Goal: Task Accomplishment & Management: Manage account settings

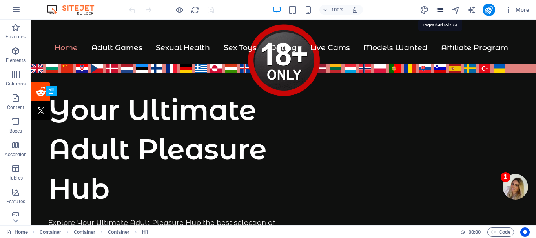
click at [440, 11] on icon "pages" at bounding box center [440, 9] width 9 height 9
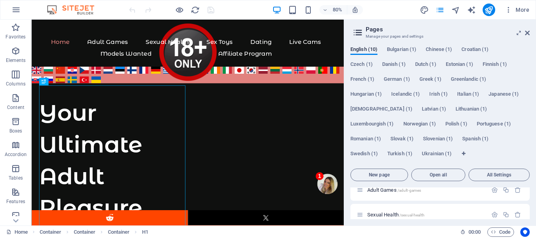
scroll to position [66, 0]
click at [399, 49] on span "Bulgarian (1)" at bounding box center [401, 50] width 29 height 11
click at [404, 49] on span "Bulgarian (1)" at bounding box center [401, 50] width 29 height 11
click at [439, 47] on span "Chinese (1)" at bounding box center [439, 50] width 26 height 11
click at [401, 49] on span "Bulgarian (1)" at bounding box center [401, 50] width 29 height 11
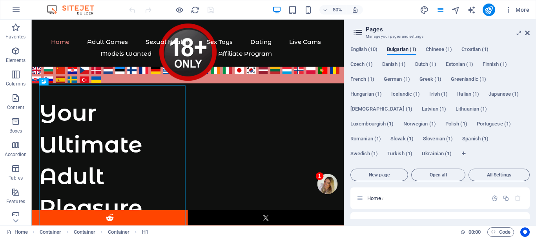
click at [363, 46] on span "English (10)" at bounding box center [363, 50] width 27 height 11
click at [357, 31] on icon at bounding box center [358, 32] width 12 height 11
click at [519, 30] on icon at bounding box center [519, 33] width 0 height 6
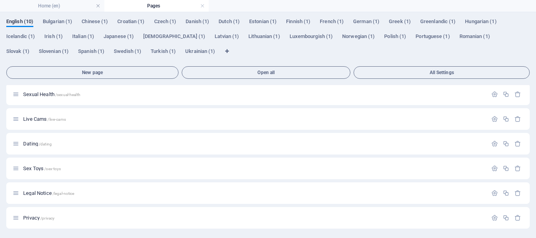
scroll to position [0, 0]
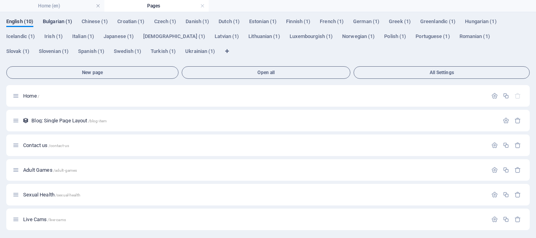
click at [63, 20] on span "Bulgarian (1)" at bounding box center [57, 22] width 29 height 11
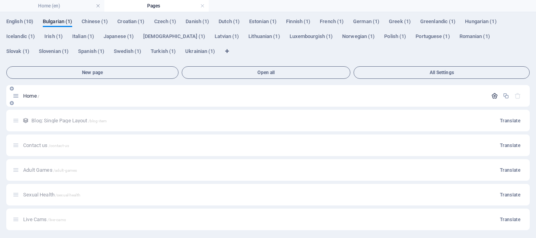
click at [493, 94] on icon "button" at bounding box center [494, 96] width 7 height 7
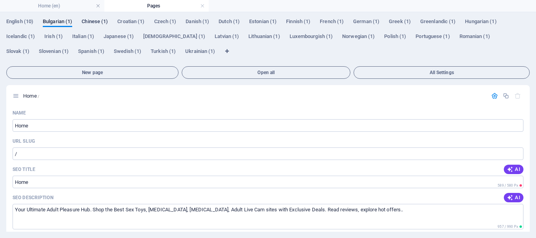
click at [98, 20] on span "Chinese (1)" at bounding box center [95, 22] width 26 height 11
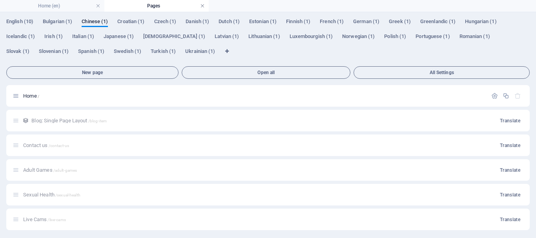
click at [201, 5] on link at bounding box center [202, 5] width 5 height 7
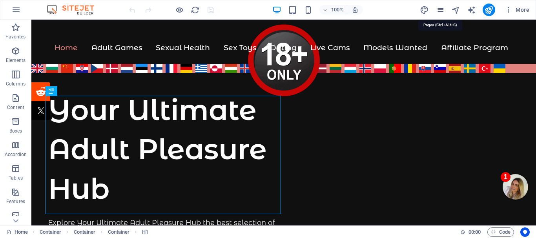
click at [439, 7] on icon "pages" at bounding box center [440, 9] width 9 height 9
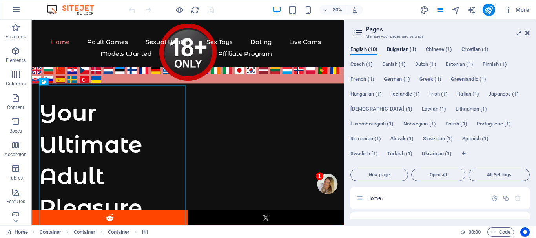
click at [409, 46] on div "English (10) Bulgarian (1) [DEMOGRAPHIC_DATA] (1) [DEMOGRAPHIC_DATA] (1) Czech …" at bounding box center [440, 133] width 192 height 186
click at [408, 48] on span "Bulgarian (1)" at bounding box center [401, 50] width 29 height 11
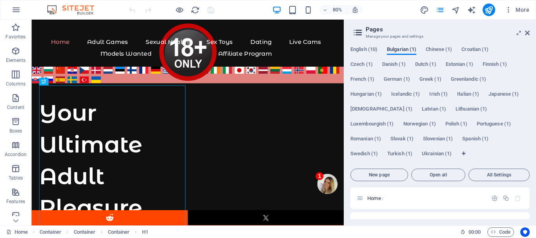
click at [408, 48] on span "Bulgarian (1)" at bounding box center [401, 50] width 29 height 11
click at [422, 152] on span "Ukrainian (1)" at bounding box center [437, 154] width 30 height 11
click at [519, 32] on icon at bounding box center [519, 33] width 0 height 6
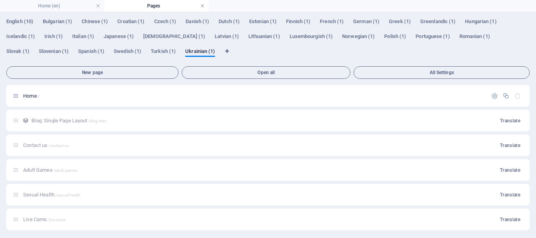
click at [201, 5] on link at bounding box center [202, 5] width 5 height 7
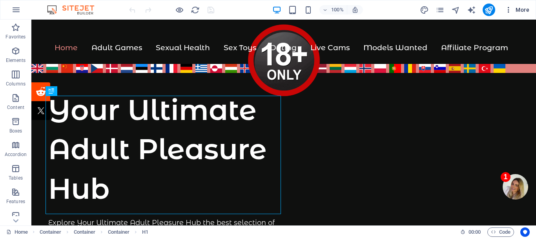
click at [507, 9] on icon "button" at bounding box center [509, 10] width 8 height 8
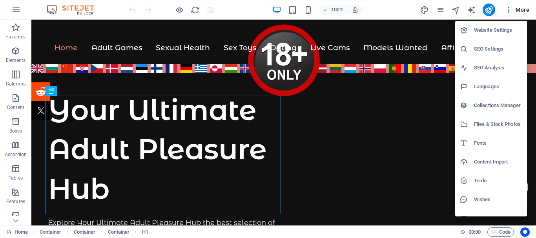
click at [493, 29] on h6 "Website Settings" at bounding box center [498, 30] width 48 height 9
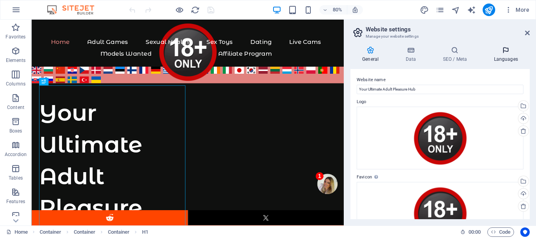
click at [505, 54] on icon at bounding box center [506, 50] width 48 height 8
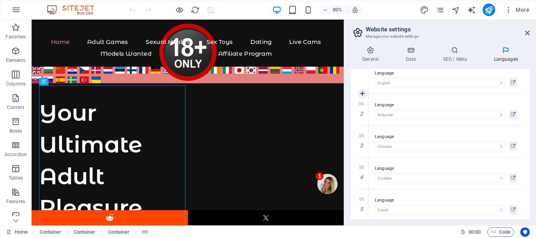
scroll to position [39, 0]
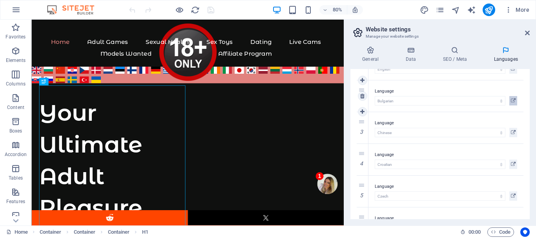
click at [512, 100] on icon at bounding box center [513, 100] width 5 height 9
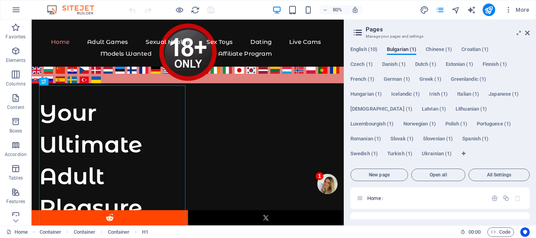
click at [356, 33] on icon at bounding box center [358, 32] width 12 height 11
click at [492, 197] on icon "button" at bounding box center [494, 198] width 7 height 7
click at [487, 189] on div "Name" at bounding box center [440, 190] width 167 height 13
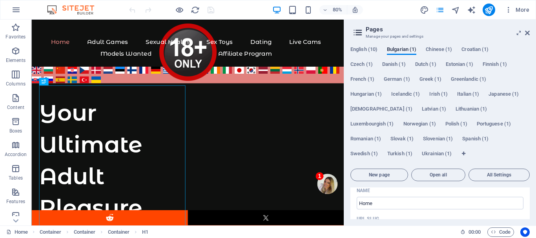
click at [515, 149] on div "English (10) Bulgarian (1) [DEMOGRAPHIC_DATA] (1) [DEMOGRAPHIC_DATA] (1) Czech …" at bounding box center [439, 105] width 179 height 119
click at [346, 195] on div "English (10) Bulgarian (1) [DEMOGRAPHIC_DATA] (1) [DEMOGRAPHIC_DATA] (1) Czech …" at bounding box center [440, 133] width 192 height 186
drag, startPoint x: 360, startPoint y: 192, endPoint x: 385, endPoint y: 208, distance: 29.3
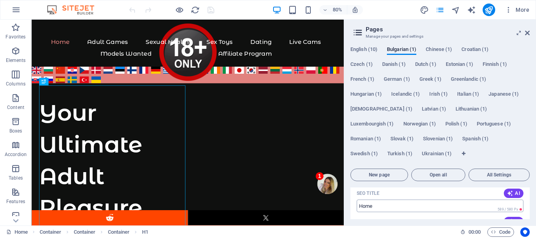
scroll to position [110, 0]
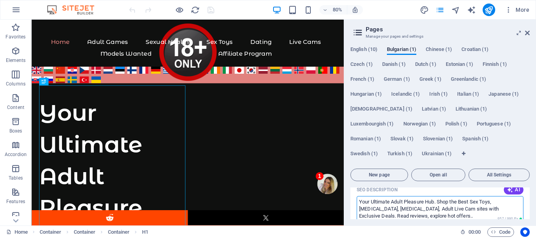
click at [373, 206] on textarea "Your Ultimate Adult Pleasure Hub. Shop the Best Sex Toys, [MEDICAL_DATA], [MEDI…" at bounding box center [440, 209] width 167 height 26
drag, startPoint x: 360, startPoint y: 202, endPoint x: 436, endPoint y: 204, distance: 75.8
click at [436, 204] on textarea "Your Ultimate Adult Pleasure Hub. Shop the Best Sex Toys, [MEDICAL_DATA], [MEDI…" at bounding box center [440, 209] width 167 height 26
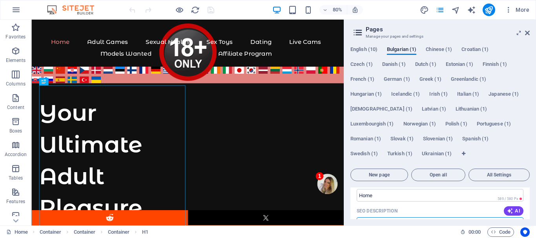
scroll to position [78, 0]
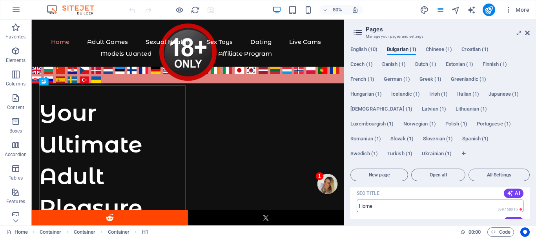
drag, startPoint x: 385, startPoint y: 207, endPoint x: 369, endPoint y: 206, distance: 15.4
click at [369, 206] on input "SEO Title" at bounding box center [440, 206] width 167 height 13
paste input "Your Ultimate Adult Pleasure Hub"
type input "Your Ultimate Adult Pleasure Hub"
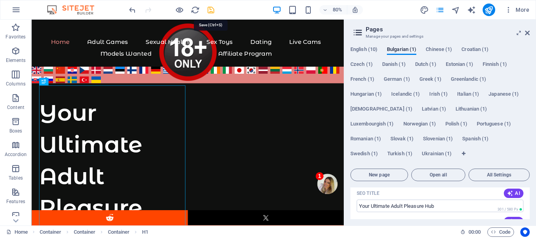
click at [210, 10] on icon "save" at bounding box center [210, 9] width 9 height 9
checkbox input "false"
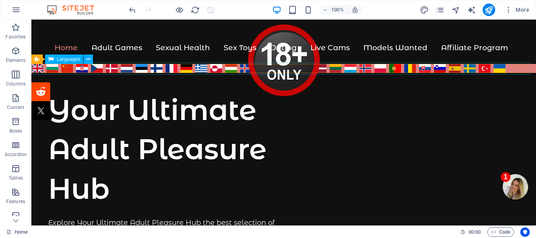
click at [38, 69] on div "English Български 中文 Hrvatski čeština Dansk Nederlands eesti keel suomi Françai…" at bounding box center [284, 68] width 508 height 12
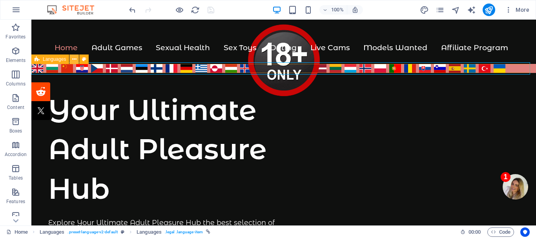
click at [75, 58] on icon at bounding box center [74, 59] width 4 height 8
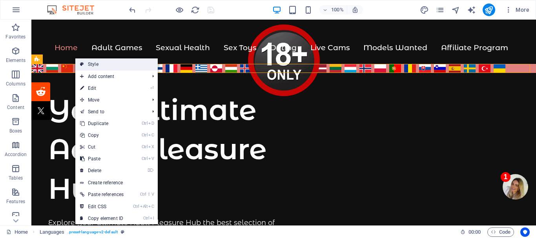
click at [118, 63] on link "Style" at bounding box center [116, 64] width 82 height 12
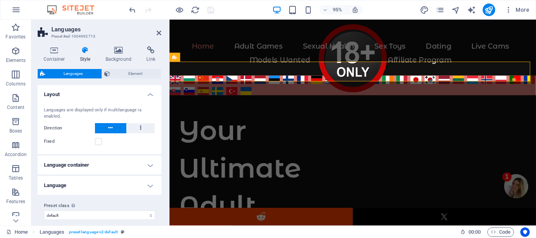
scroll to position [7, 0]
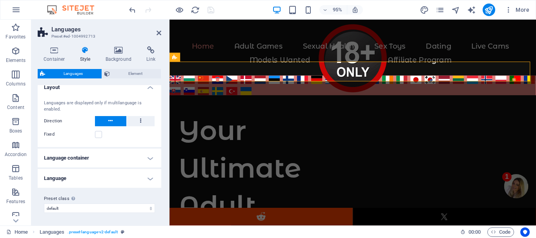
click at [132, 157] on h4 "Language container" at bounding box center [100, 158] width 124 height 19
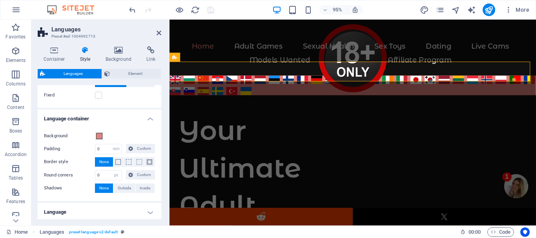
scroll to position [80, 0]
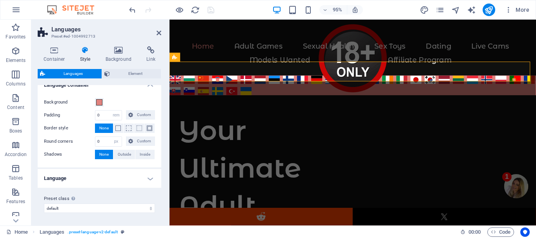
click at [85, 180] on h4 "Language" at bounding box center [100, 178] width 124 height 19
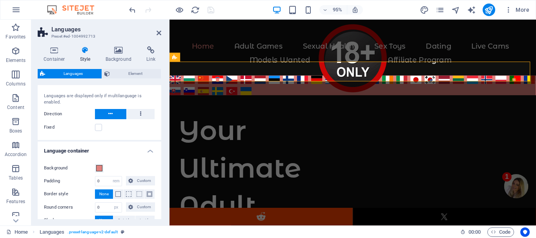
scroll to position [0, 0]
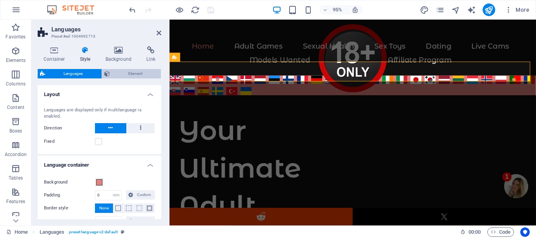
click at [127, 75] on span "Element" at bounding box center [135, 73] width 47 height 9
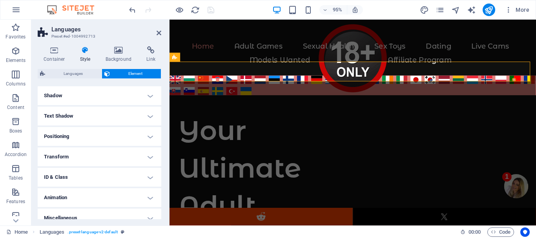
scroll to position [113, 0]
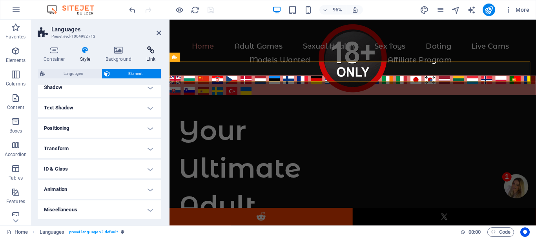
click at [151, 50] on icon at bounding box center [150, 50] width 21 height 8
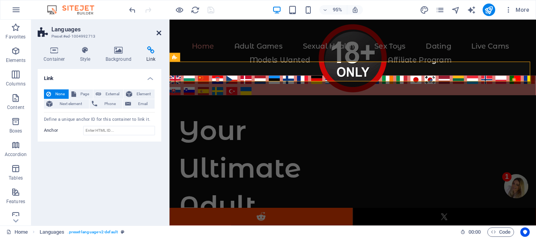
click at [157, 33] on icon at bounding box center [159, 33] width 5 height 6
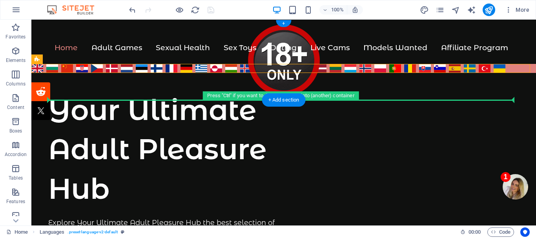
drag, startPoint x: 68, startPoint y: 80, endPoint x: 125, endPoint y: 97, distance: 59.2
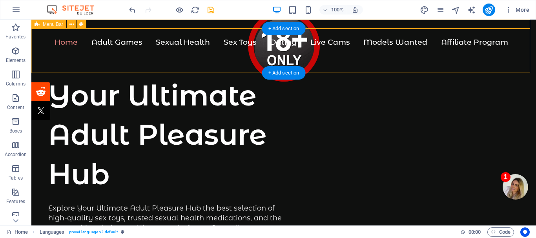
scroll to position [0, 0]
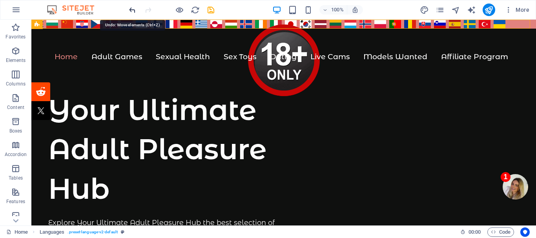
click at [133, 8] on icon "undo" at bounding box center [132, 9] width 9 height 9
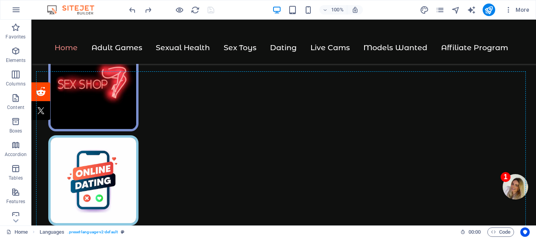
scroll to position [346, 0]
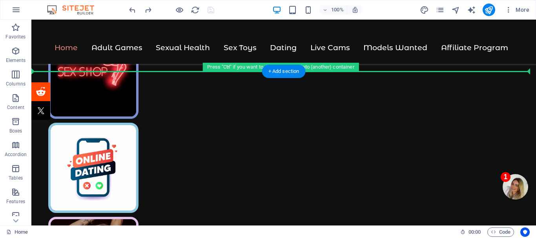
drag, startPoint x: 68, startPoint y: 79, endPoint x: 140, endPoint y: 70, distance: 72.8
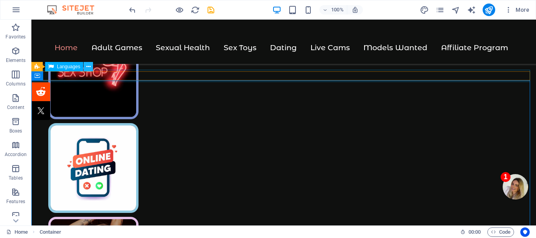
click at [88, 66] on icon at bounding box center [88, 67] width 4 height 8
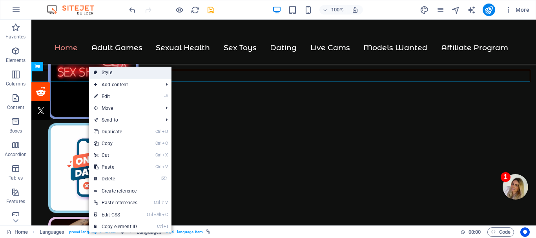
click at [112, 72] on link "Style" at bounding box center [130, 73] width 82 height 12
select select "rem"
select select "px"
select select "rem"
select select "px"
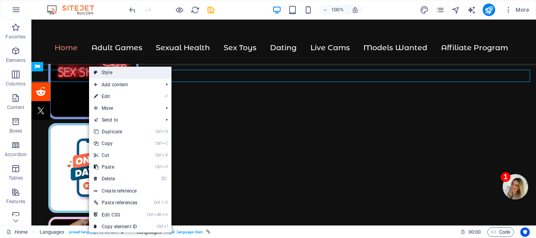
select select "px"
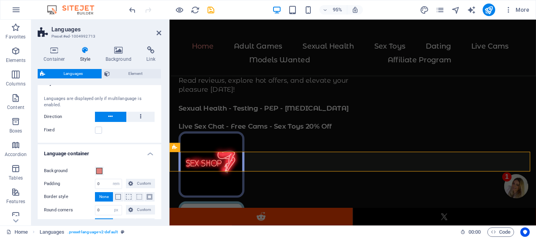
scroll to position [0, 0]
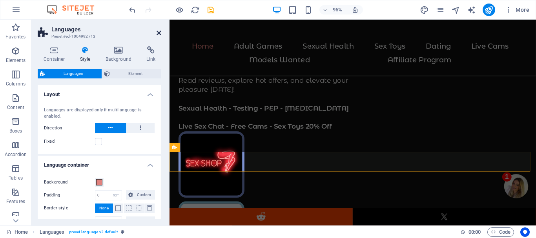
click at [158, 32] on icon at bounding box center [159, 33] width 5 height 6
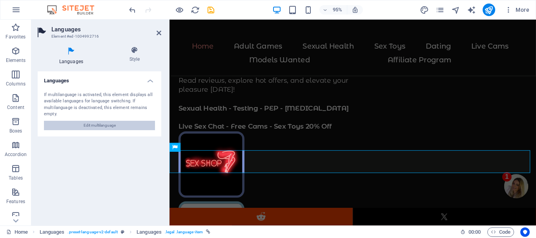
click at [106, 126] on span "Edit multilanguage" at bounding box center [100, 125] width 32 height 9
select select "41"
select select "24"
select select "30"
select select "36"
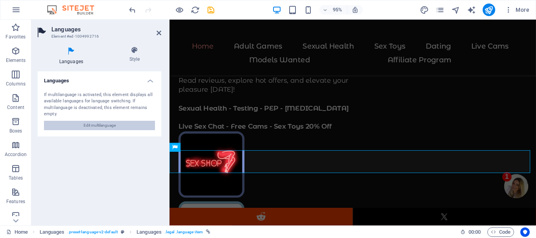
select select "37"
select select "38"
select select "39"
select select "43"
select select "48"
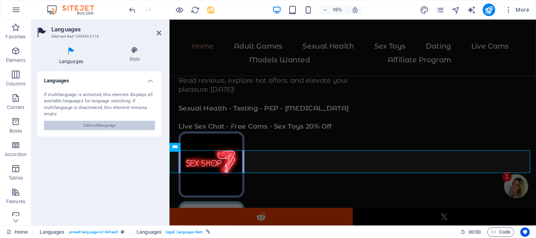
select select "49"
select select "55"
select select "56"
select select "57"
select select "66"
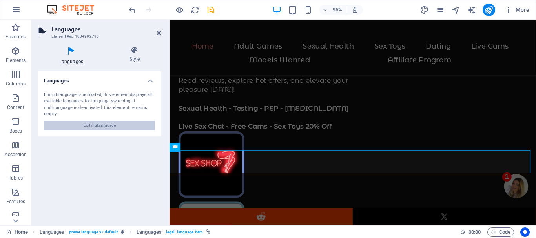
select select "67"
select select "75"
select select "76"
select select "77"
select select "87"
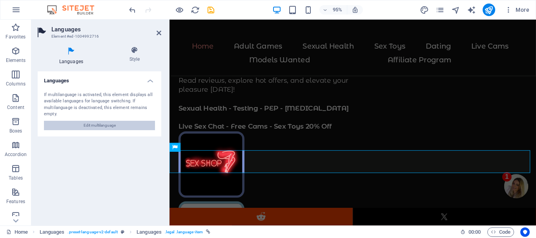
select select "93"
select select "96"
select select "98"
select select "116"
select select "127"
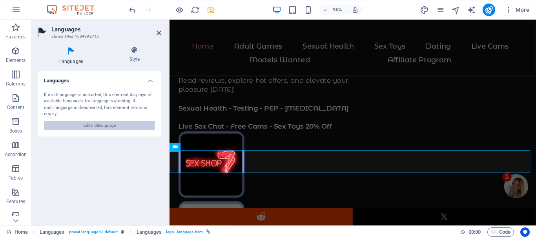
select select "128"
select select "131"
select select "143"
select select "144"
select select "148"
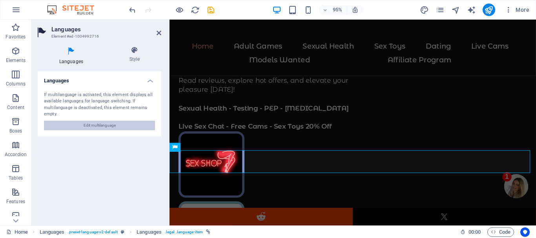
select select "152"
select select "165"
select select "168"
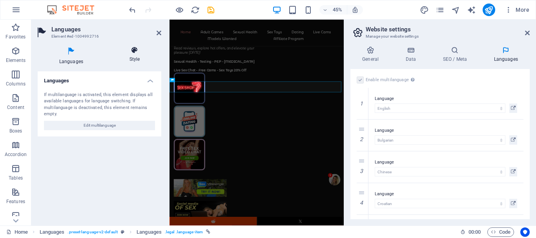
click at [135, 52] on icon at bounding box center [134, 50] width 53 height 8
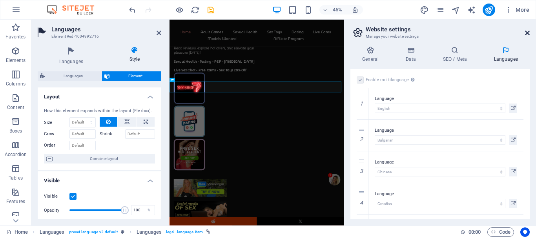
click at [526, 33] on icon at bounding box center [527, 33] width 5 height 6
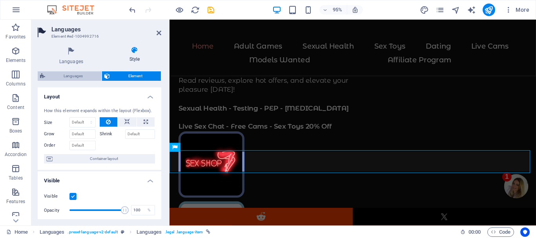
click at [66, 73] on span "Languages" at bounding box center [73, 75] width 52 height 9
select select "rem"
select select "px"
select select "rem"
select select "px"
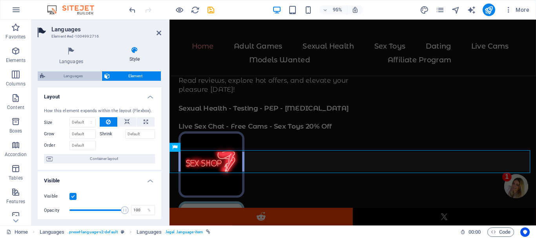
select select "px"
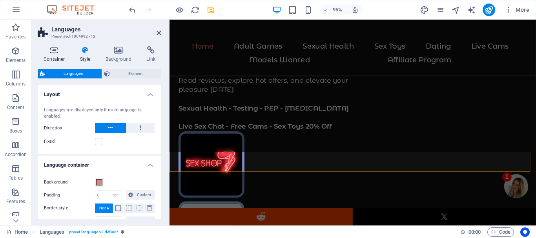
click at [56, 54] on icon at bounding box center [54, 50] width 33 height 8
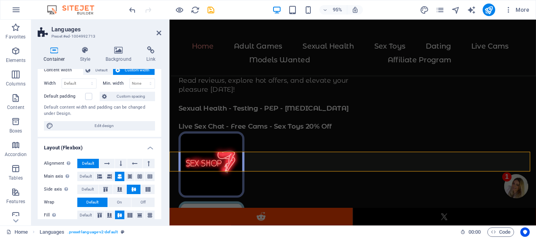
scroll to position [10, 0]
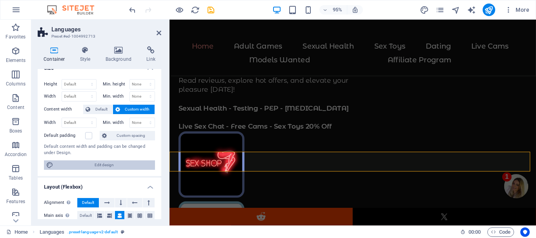
click at [73, 164] on span "Edit design" at bounding box center [104, 164] width 97 height 9
select select "rem"
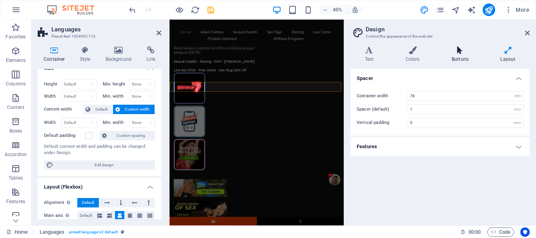
click at [460, 53] on icon at bounding box center [460, 50] width 46 height 8
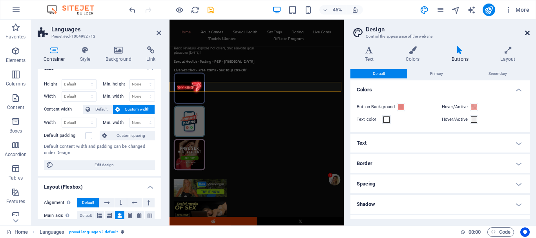
click at [527, 33] on icon at bounding box center [527, 33] width 5 height 6
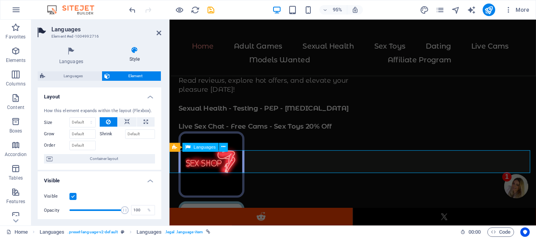
click at [305, 146] on div "Your Ultimate Adult Pleasure Hub Explore Your Ultimate Adult Pleasure Hub the b…" at bounding box center [363, 124] width 386 height 884
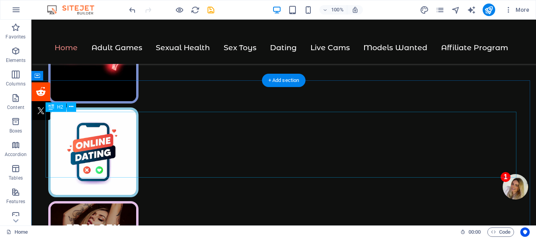
scroll to position [314, 0]
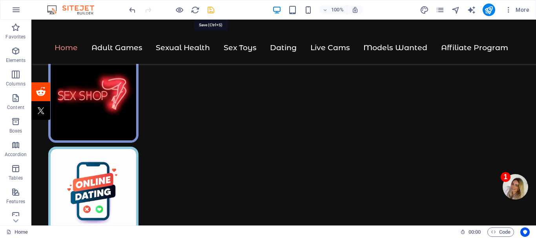
click at [211, 9] on icon "save" at bounding box center [210, 9] width 9 height 9
checkbox input "false"
click at [37, 123] on div at bounding box center [40, 124] width 19 height 9
click at [507, 11] on icon "button" at bounding box center [509, 10] width 8 height 8
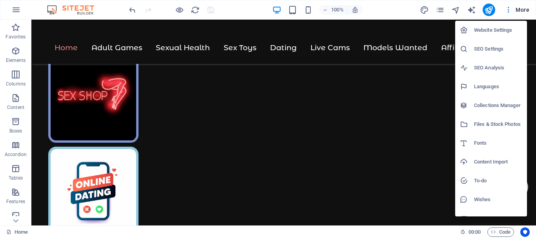
click at [507, 11] on div at bounding box center [268, 119] width 536 height 238
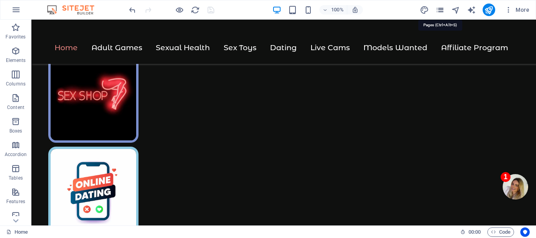
click at [441, 10] on icon "pages" at bounding box center [440, 9] width 9 height 9
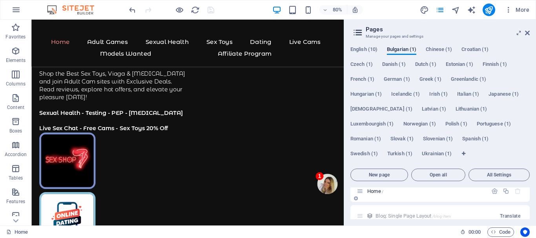
scroll to position [0, 0]
click at [505, 199] on icon "button" at bounding box center [506, 198] width 7 height 7
click at [403, 202] on input "/home" at bounding box center [440, 199] width 167 height 13
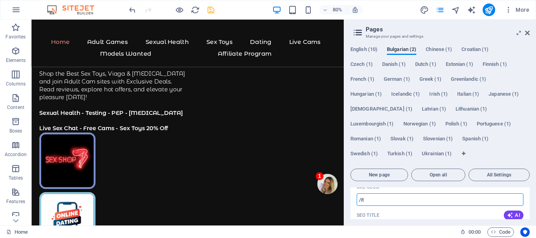
type input "/it"
click at [404, 211] on div "SEO Title AI" at bounding box center [440, 215] width 167 height 13
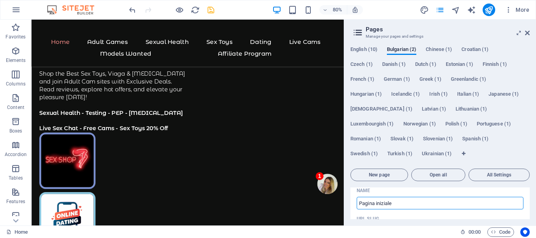
type input "Pagina iniziale"
click at [395, 213] on div "URL SLUG" at bounding box center [440, 219] width 167 height 13
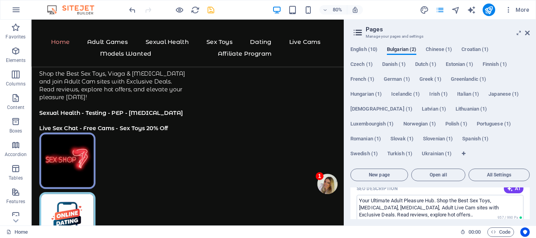
scroll to position [145, 0]
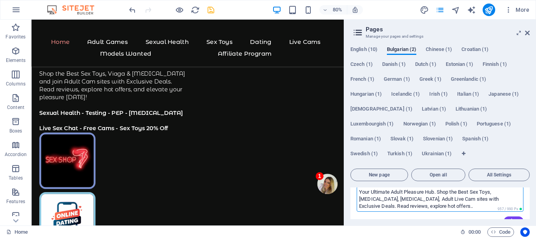
click at [406, 208] on textarea "Your Ultimate Adult Pleasure Hub. Shop the Best Sex Toys, [MEDICAL_DATA], [MEDI…" at bounding box center [440, 199] width 167 height 26
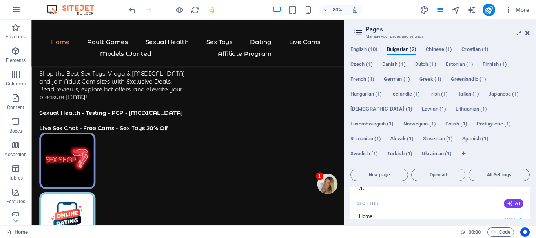
drag, startPoint x: 404, startPoint y: 208, endPoint x: 359, endPoint y: 200, distance: 46.3
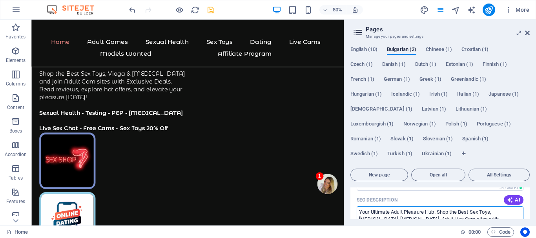
scroll to position [157, 0]
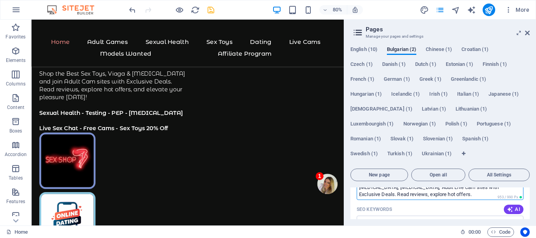
type textarea "Your Ultimate Adult Pleasure Hub. Shop the Best Sex Toys, [MEDICAL_DATA], [MEDI…"
click at [519, 34] on icon at bounding box center [519, 33] width 0 height 6
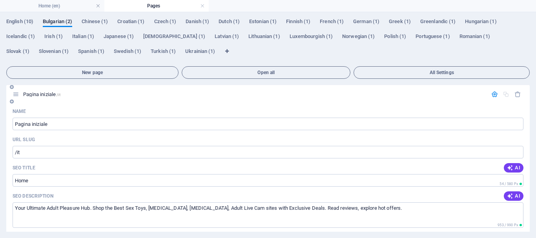
scroll to position [39, 0]
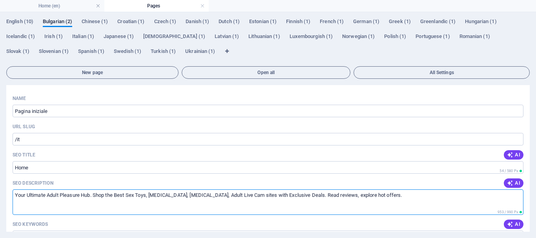
drag, startPoint x: 370, startPoint y: 201, endPoint x: 0, endPoint y: 197, distance: 370.4
click at [0, 197] on div "English (10) Bulgarian (2) [DEMOGRAPHIC_DATA] (1) [DEMOGRAPHIC_DATA] (1) Czech …" at bounding box center [268, 125] width 536 height 226
paste textarea "Il tuo ultimo centro di piacere per adulti. Acquista i migliori giocattoli sess…"
click at [43, 196] on textarea "Il tuo ultimo centro di piacere per adulti. Acquista i migliori giocattoli sess…" at bounding box center [268, 203] width 511 height 26
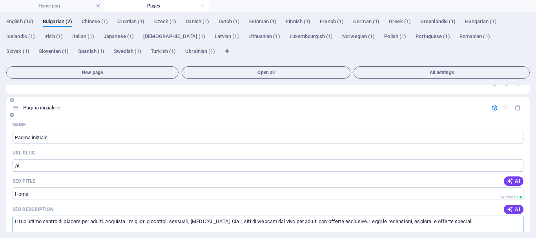
scroll to position [0, 0]
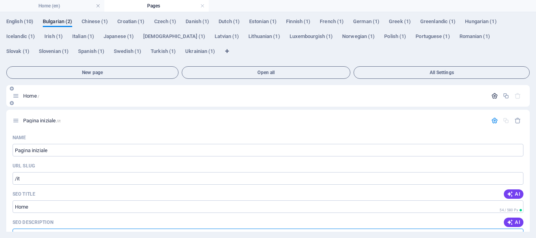
click at [492, 95] on icon "button" at bounding box center [494, 96] width 7 height 7
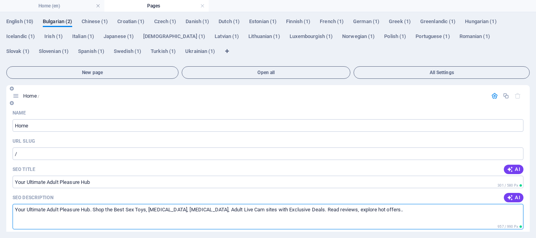
drag, startPoint x: 370, startPoint y: 213, endPoint x: 10, endPoint y: 213, distance: 359.8
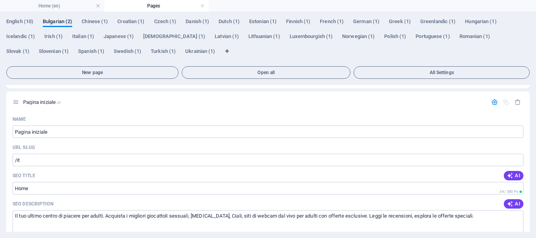
scroll to position [392, 0]
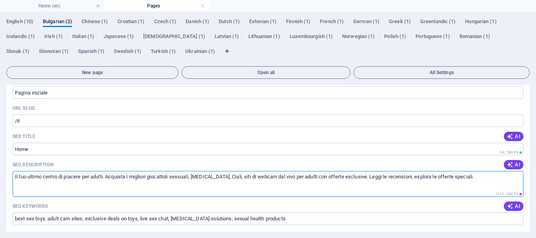
drag, startPoint x: 439, startPoint y: 170, endPoint x: 13, endPoint y: 170, distance: 425.4
click at [13, 171] on textarea "Il tuo ultimo centro di piacere per adulti. Acquista i migliori giocattoli sess…" at bounding box center [268, 184] width 511 height 26
paste textarea "centro definitivo per il piacere degli adulti. Acquista i migliori giocattoli s…"
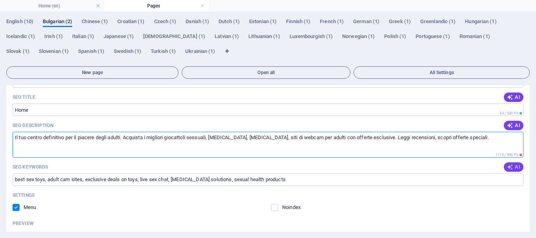
type textarea "Il tuo centro definitivo per il piacere degli adulti. Acquista i migliori gioca…"
click at [513, 164] on span "AI" at bounding box center [513, 167] width 13 height 6
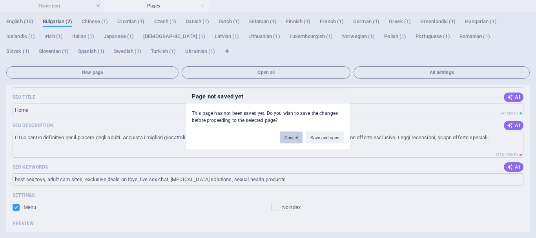
click at [289, 139] on button "Cancel" at bounding box center [291, 137] width 23 height 12
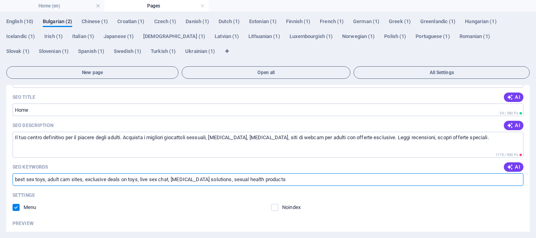
drag, startPoint x: 305, startPoint y: 174, endPoint x: 2, endPoint y: 168, distance: 303.0
click at [2, 168] on div "English (10) Bulgarian (2) [DEMOGRAPHIC_DATA] (1) [DEMOGRAPHIC_DATA] (1) Czech …" at bounding box center [268, 125] width 536 height 226
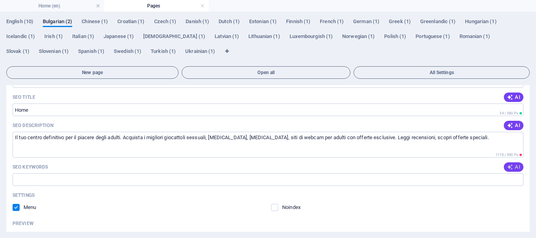
click at [509, 164] on icon "button" at bounding box center [510, 167] width 6 height 6
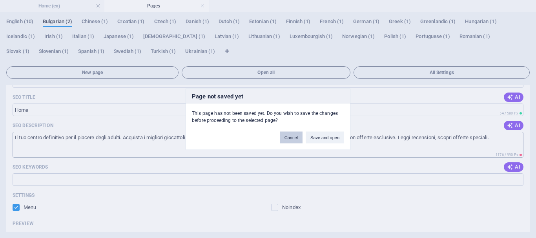
click at [293, 137] on button "Cancel" at bounding box center [291, 137] width 23 height 12
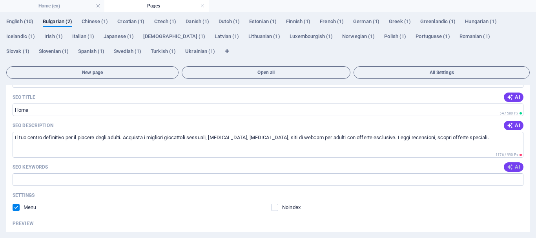
click at [514, 162] on button "AI" at bounding box center [514, 166] width 20 height 9
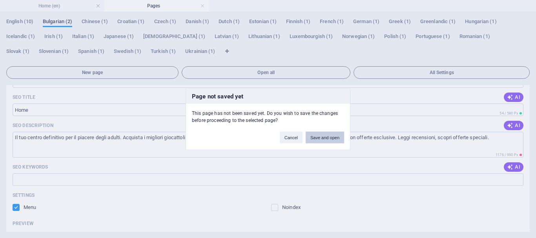
click at [329, 136] on button "Save and open" at bounding box center [325, 137] width 38 height 12
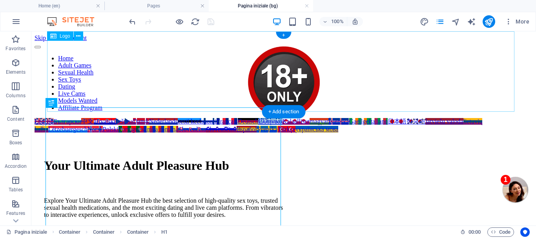
scroll to position [0, 0]
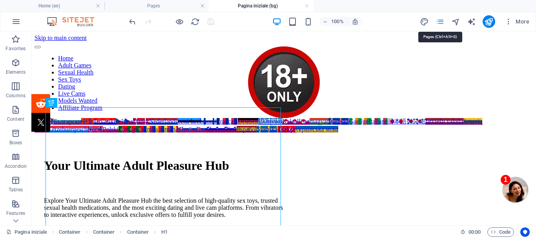
click at [440, 21] on icon "pages" at bounding box center [440, 21] width 9 height 9
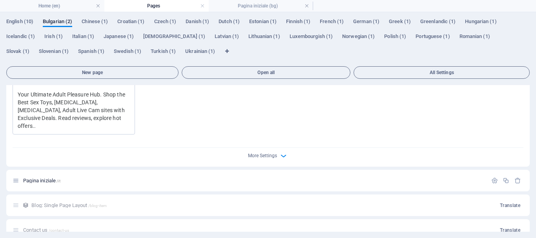
scroll to position [314, 0]
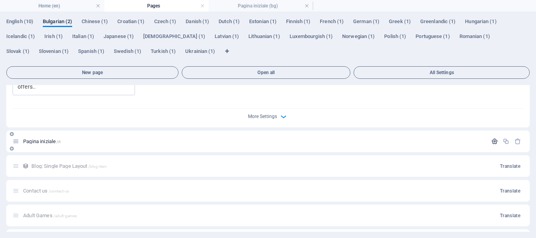
click at [493, 138] on icon "button" at bounding box center [494, 141] width 7 height 7
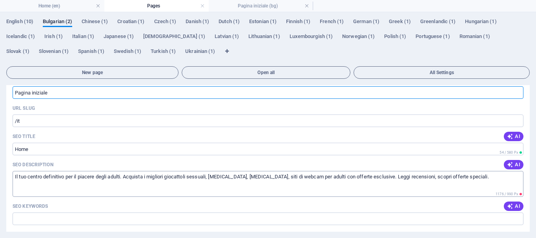
scroll to position [432, 0]
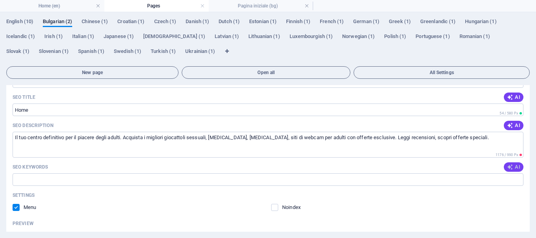
click at [512, 164] on span "AI" at bounding box center [513, 167] width 13 height 6
type input "секс играчки, еректилна дисфункция, живи камери, Виаagra, [MEDICAL_DATA], гей з…"
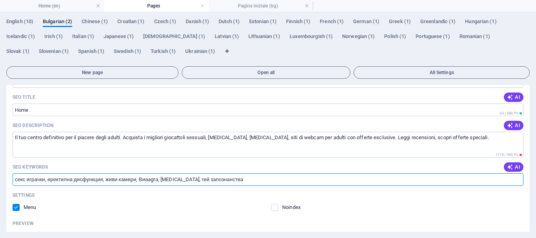
drag, startPoint x: 231, startPoint y: 171, endPoint x: 6, endPoint y: 174, distance: 224.5
click at [6, 174] on div "Name Pagina iniziale ​ URL SLUG /it ​ SEO Title AI Home ​ 54 / 580 Px SEO Descr…" at bounding box center [267, 197] width 523 height 324
click at [67, 173] on input "SEO Keywords" at bounding box center [268, 179] width 511 height 13
paste input "piacere per adulti, giocattoli sessuali, [MEDICAL_DATA], [MEDICAL_DATA], webcam…"
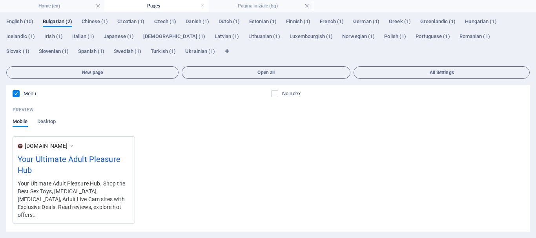
scroll to position [196, 0]
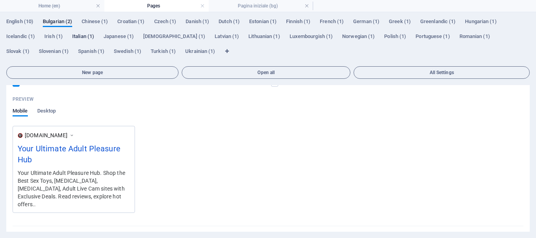
type input "piacere per adulti, giocattoli sessuali, [MEDICAL_DATA], [MEDICAL_DATA], webcam…"
click at [81, 35] on span "Italian (1)" at bounding box center [83, 37] width 22 height 11
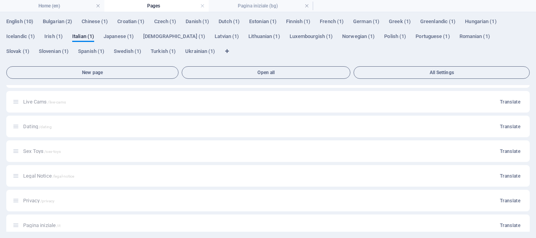
scroll to position [125, 0]
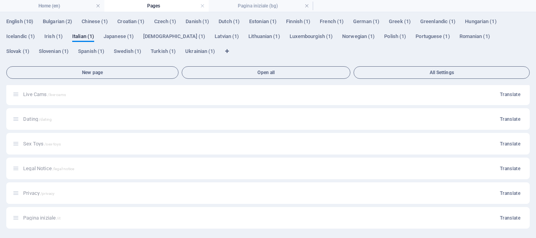
click at [31, 218] on div "Pagina iniziale /it Translate" at bounding box center [267, 218] width 523 height 22
click at [62, 22] on span "Bulgarian (2)" at bounding box center [57, 22] width 29 height 11
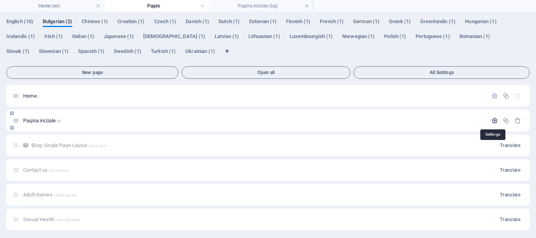
click at [491, 119] on icon "button" at bounding box center [494, 120] width 7 height 7
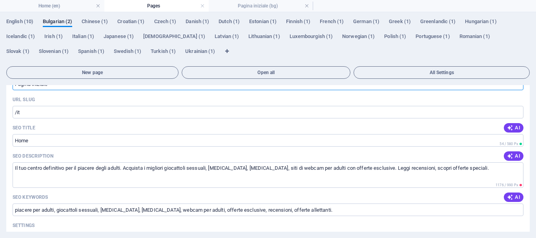
scroll to position [78, 0]
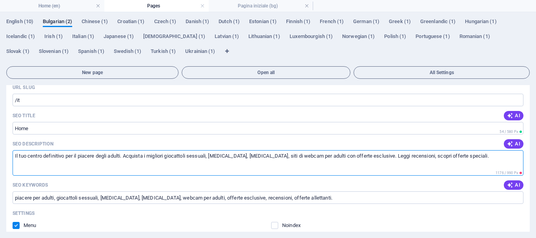
drag, startPoint x: 456, startPoint y: 157, endPoint x: 10, endPoint y: 166, distance: 445.8
click at [10, 166] on div "Name Pagina iniziale ​ URL SLUG /it ​ SEO Title AI Home ​ 54 / 580 Px SEO Descr…" at bounding box center [267, 215] width 523 height 324
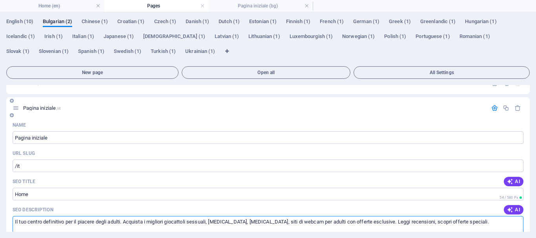
scroll to position [0, 0]
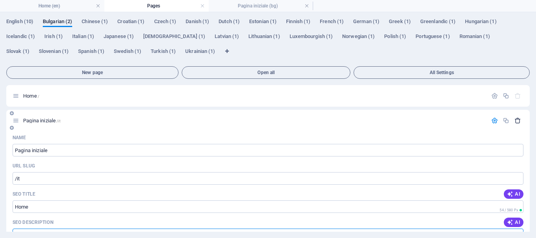
click at [517, 119] on icon "button" at bounding box center [517, 120] width 7 height 7
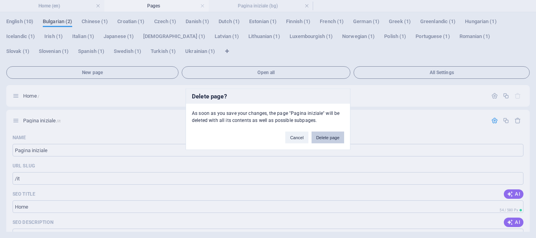
click at [327, 137] on button "Delete page" at bounding box center [328, 137] width 33 height 12
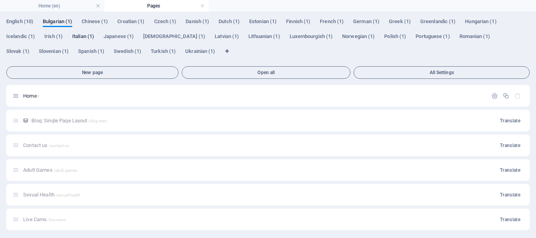
click at [80, 34] on span "Italian (1)" at bounding box center [83, 37] width 22 height 11
click at [370, 20] on span "German (1)" at bounding box center [366, 22] width 26 height 11
click at [57, 21] on span "Bulgarian (1)" at bounding box center [57, 22] width 29 height 11
click at [93, 20] on span "Chinese (1)" at bounding box center [95, 22] width 26 height 11
click at [137, 20] on span "Croatian (1)" at bounding box center [130, 22] width 27 height 11
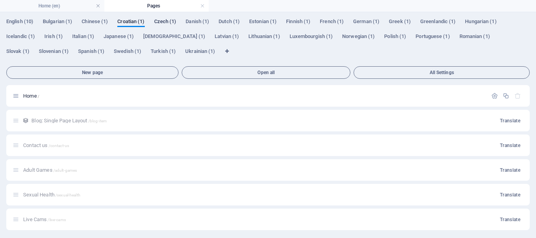
click at [164, 22] on span "Czech (1)" at bounding box center [165, 22] width 22 height 11
click at [198, 23] on span "Danish (1)" at bounding box center [198, 22] width 24 height 11
click at [230, 19] on span "Dutch (1)" at bounding box center [229, 22] width 21 height 11
click at [257, 21] on span "Estonian (1)" at bounding box center [262, 22] width 27 height 11
click at [81, 36] on span "Italian (1)" at bounding box center [83, 37] width 22 height 11
